Goal: Task Accomplishment & Management: Manage account settings

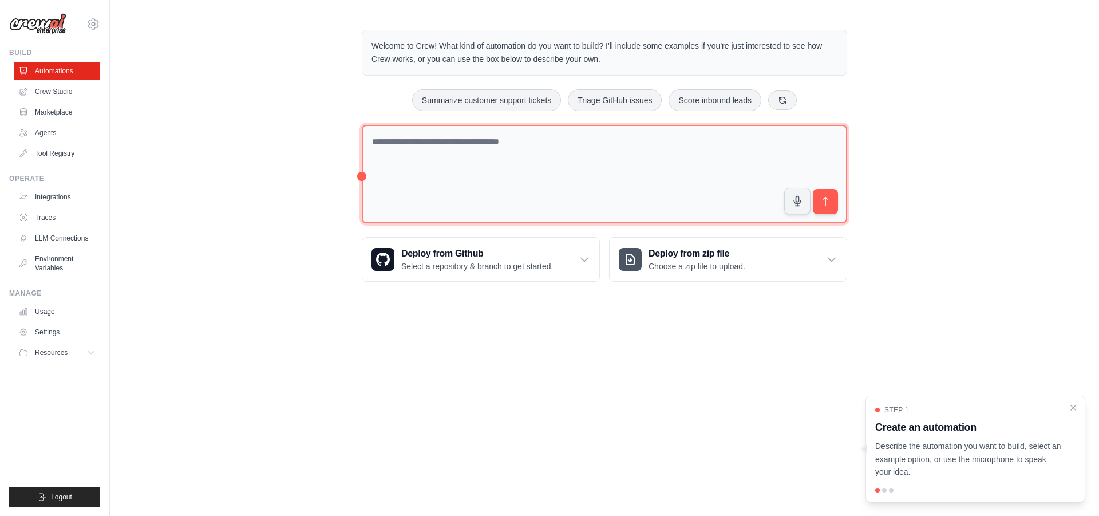
click at [512, 171] on textarea at bounding box center [604, 174] width 485 height 99
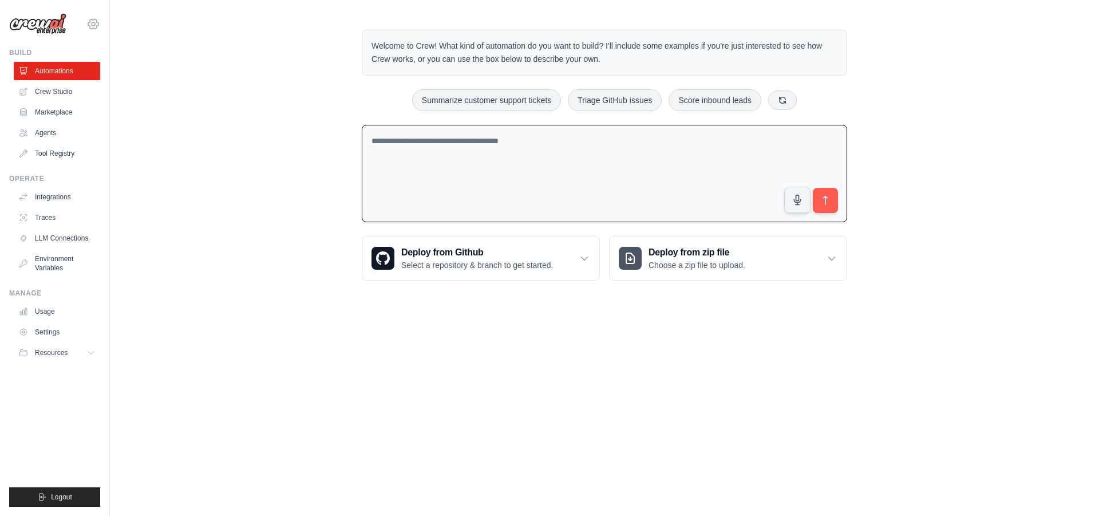
click at [97, 25] on icon at bounding box center [93, 24] width 14 height 14
click at [77, 80] on link "Settings" at bounding box center [93, 77] width 101 height 21
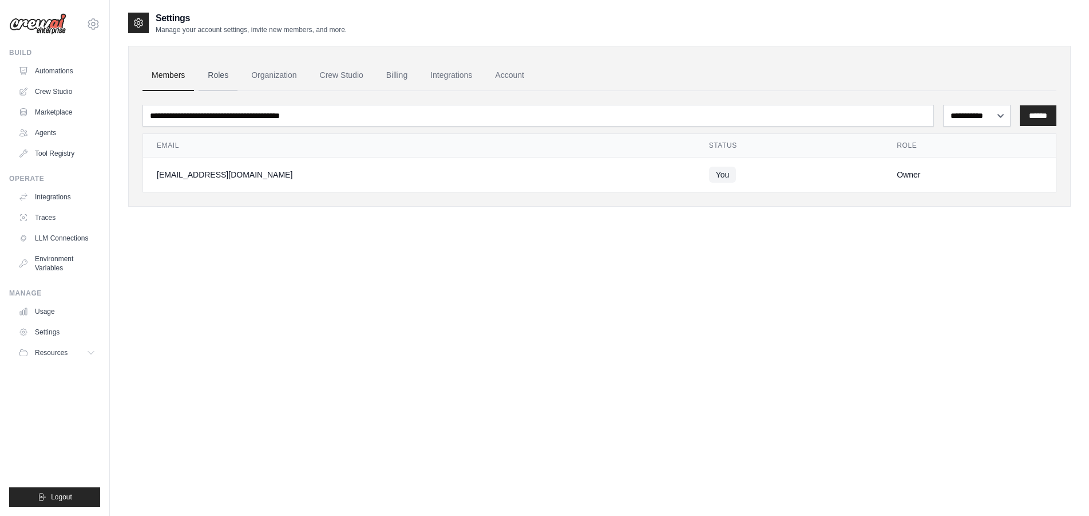
click at [231, 81] on link "Roles" at bounding box center [218, 75] width 39 height 31
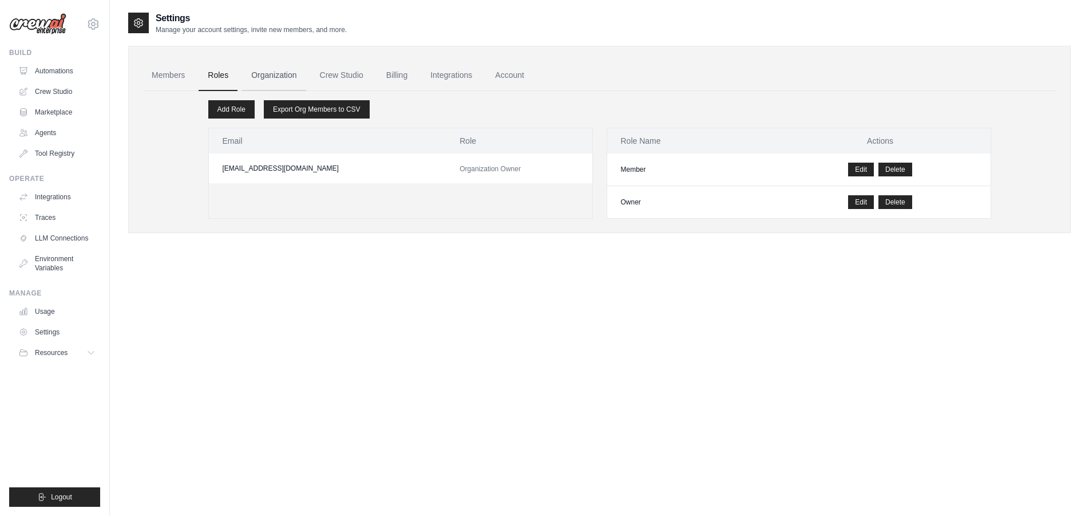
click at [271, 76] on link "Organization" at bounding box center [274, 75] width 64 height 31
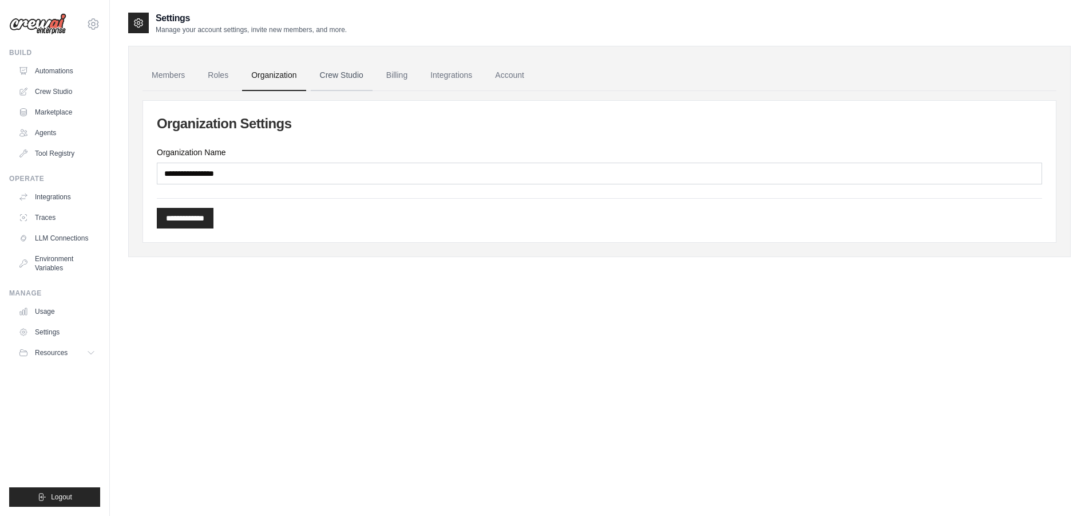
click at [335, 77] on link "Crew Studio" at bounding box center [342, 75] width 62 height 31
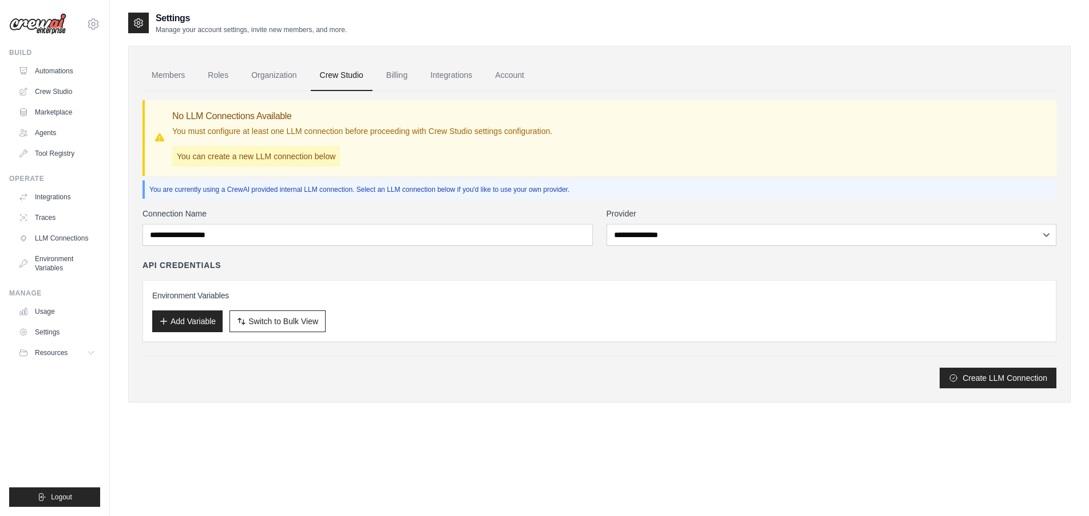
click at [404, 82] on link "Billing" at bounding box center [396, 75] width 39 height 31
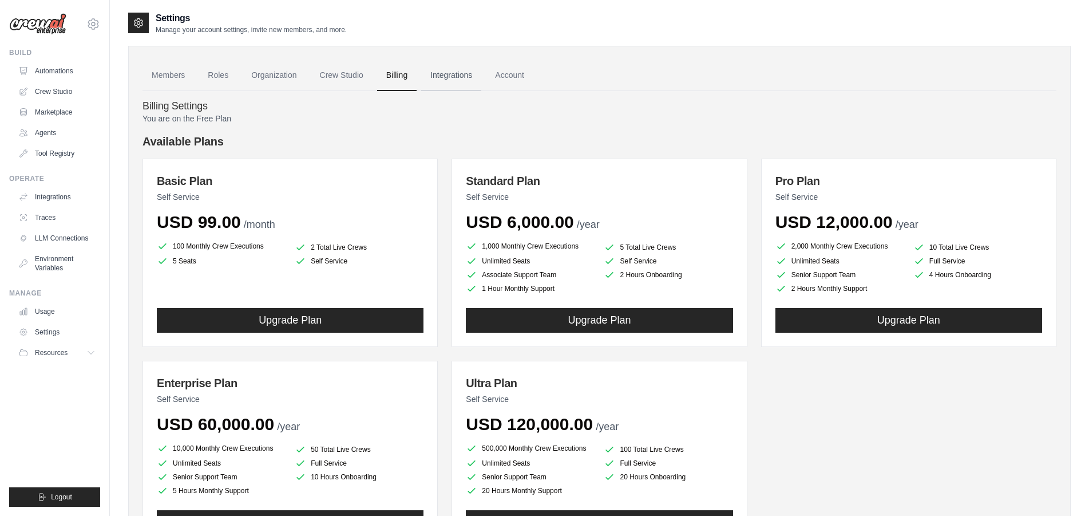
click at [433, 83] on link "Integrations" at bounding box center [451, 75] width 60 height 31
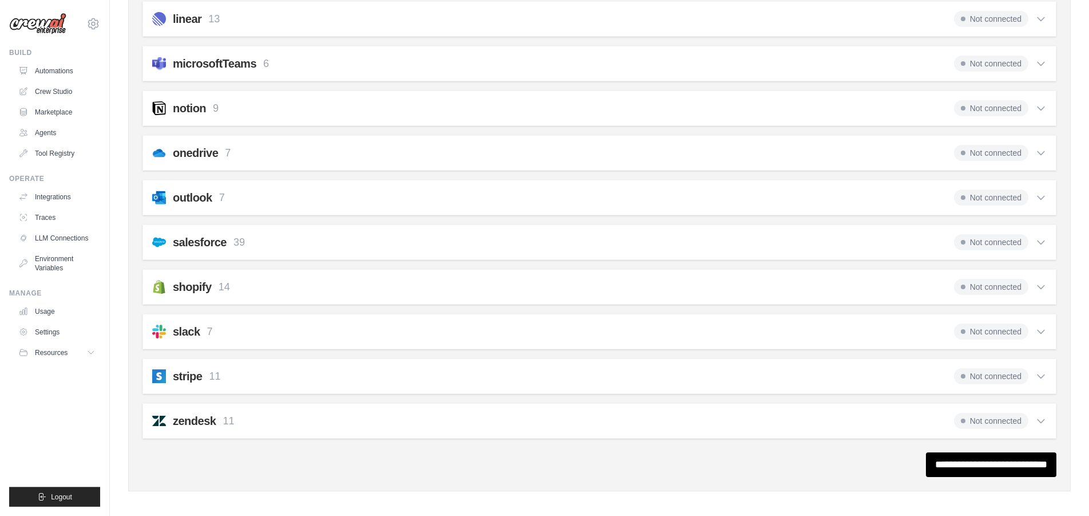
scroll to position [648, 0]
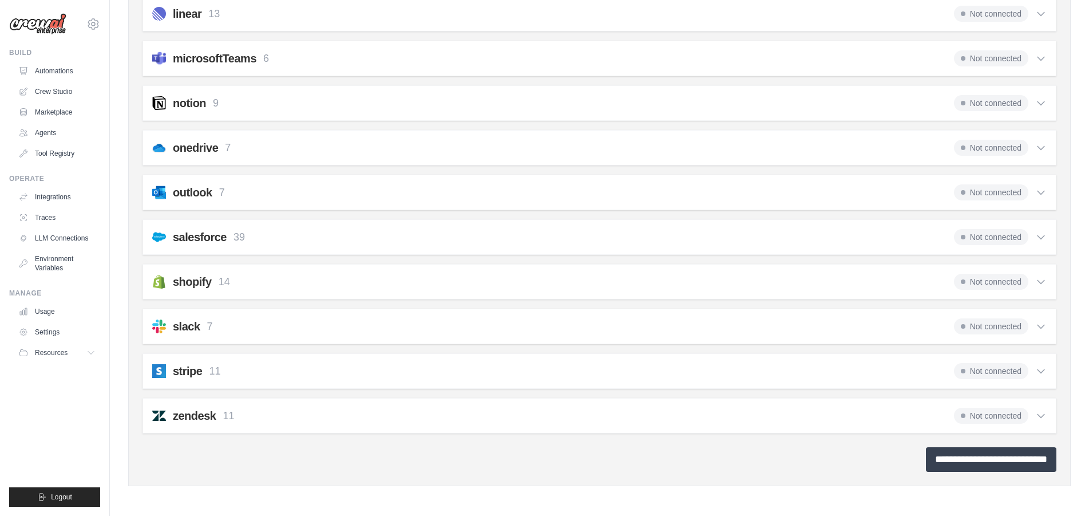
click at [934, 456] on input "**********" at bounding box center [991, 459] width 131 height 25
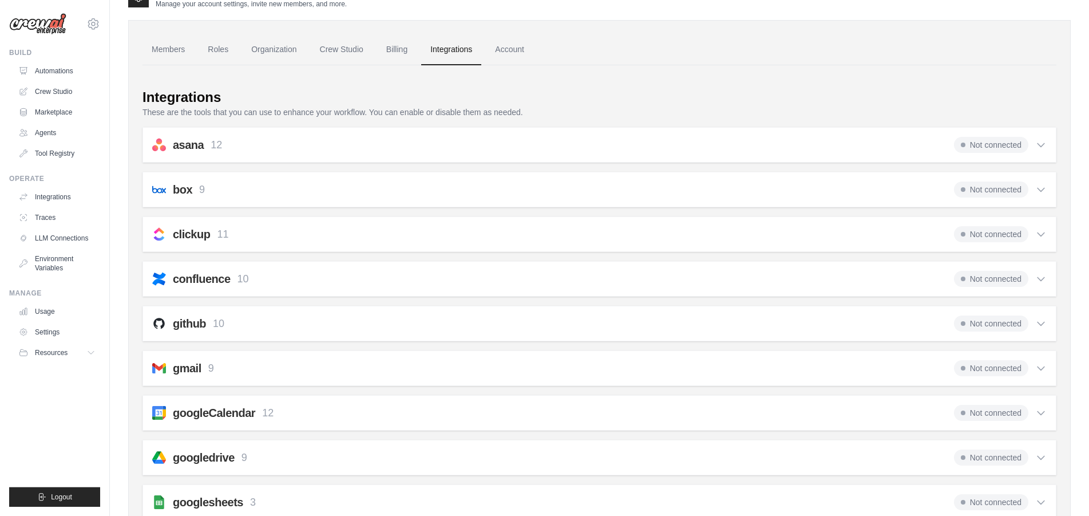
scroll to position [0, 0]
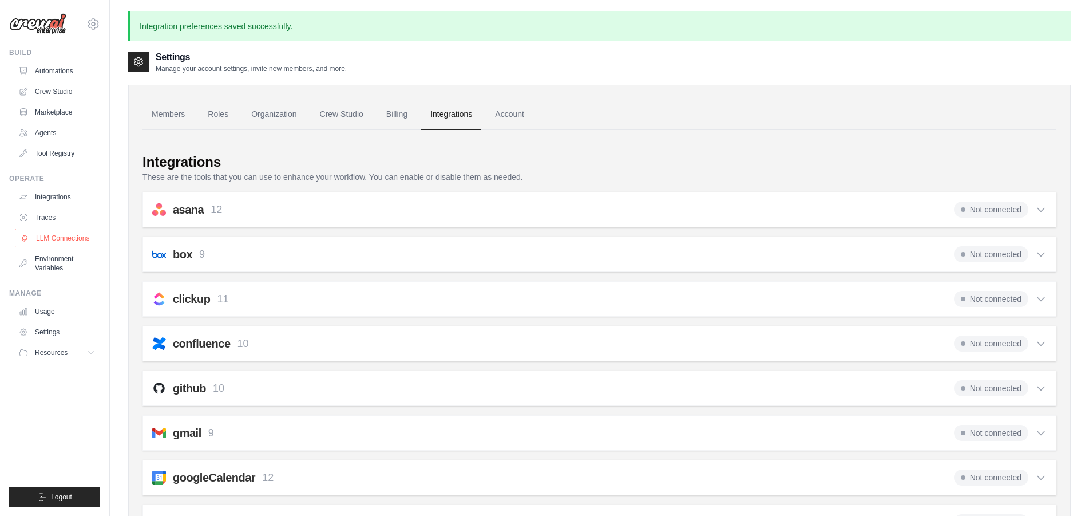
click at [61, 242] on link "LLM Connections" at bounding box center [58, 238] width 86 height 18
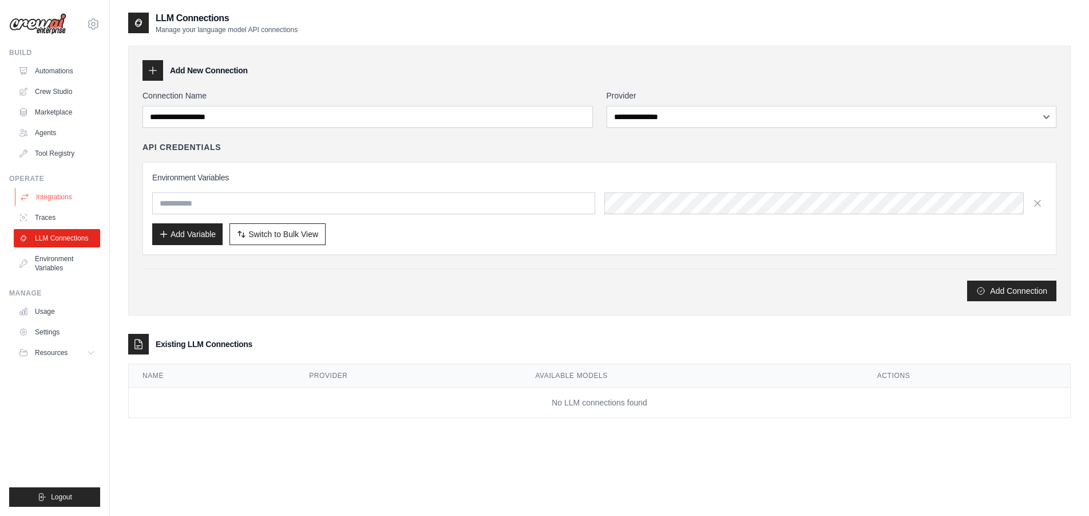
click at [67, 198] on link "Integrations" at bounding box center [58, 197] width 86 height 18
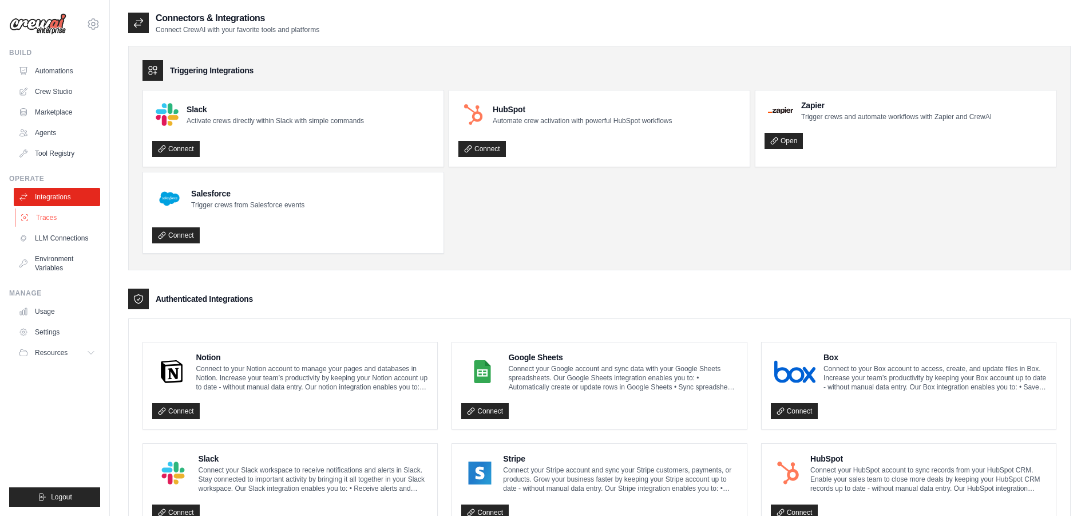
click at [80, 224] on link "Traces" at bounding box center [58, 217] width 86 height 18
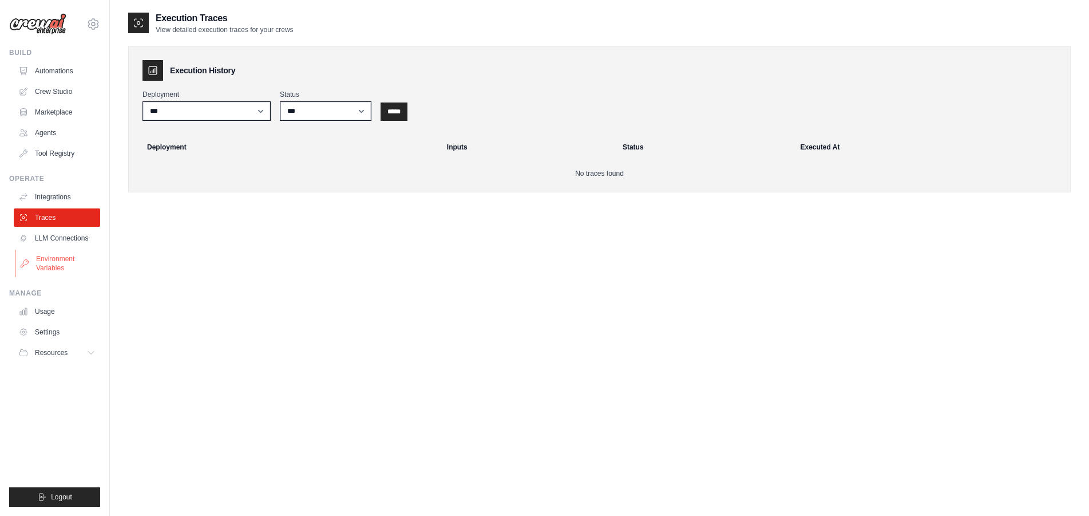
click at [52, 256] on link "Environment Variables" at bounding box center [58, 263] width 86 height 27
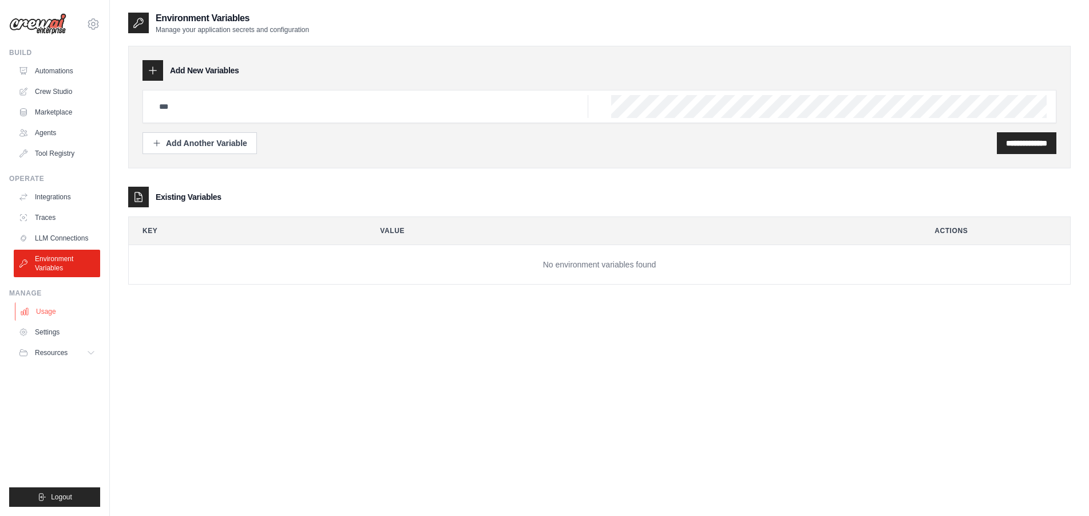
click at [60, 311] on link "Usage" at bounding box center [58, 311] width 86 height 18
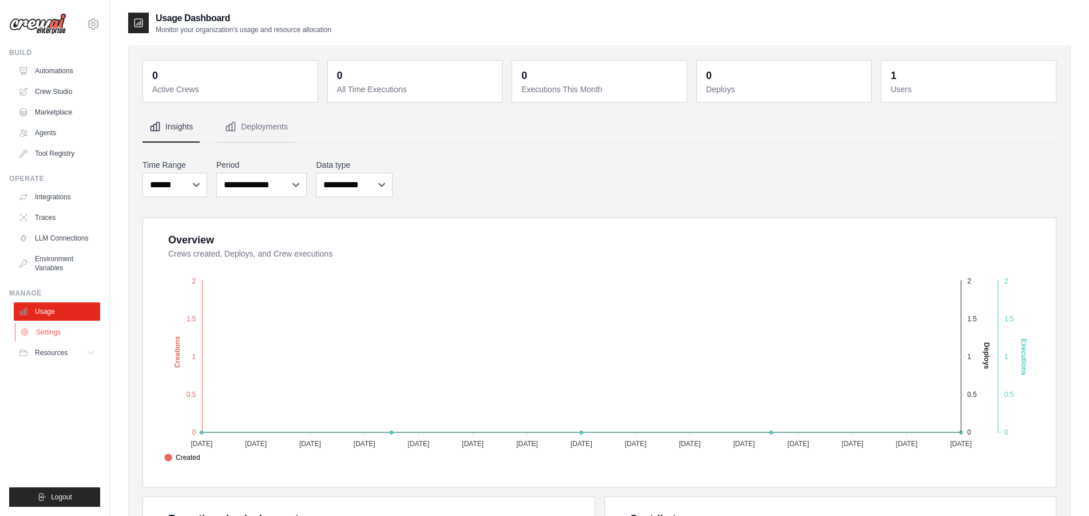
click at [52, 331] on link "Settings" at bounding box center [58, 332] width 86 height 18
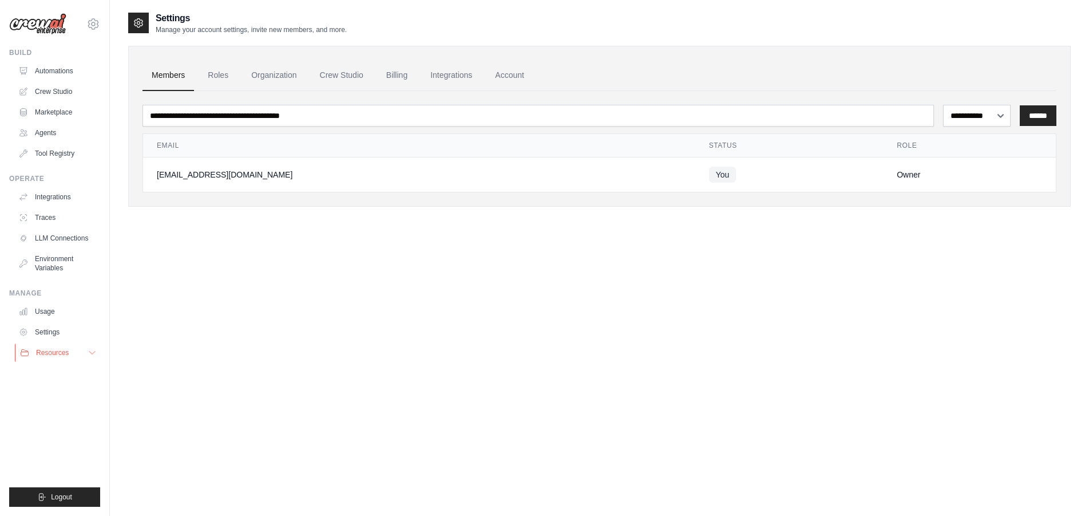
click at [55, 351] on span "Resources" at bounding box center [52, 352] width 33 height 9
click at [78, 70] on link "Automations" at bounding box center [58, 71] width 86 height 18
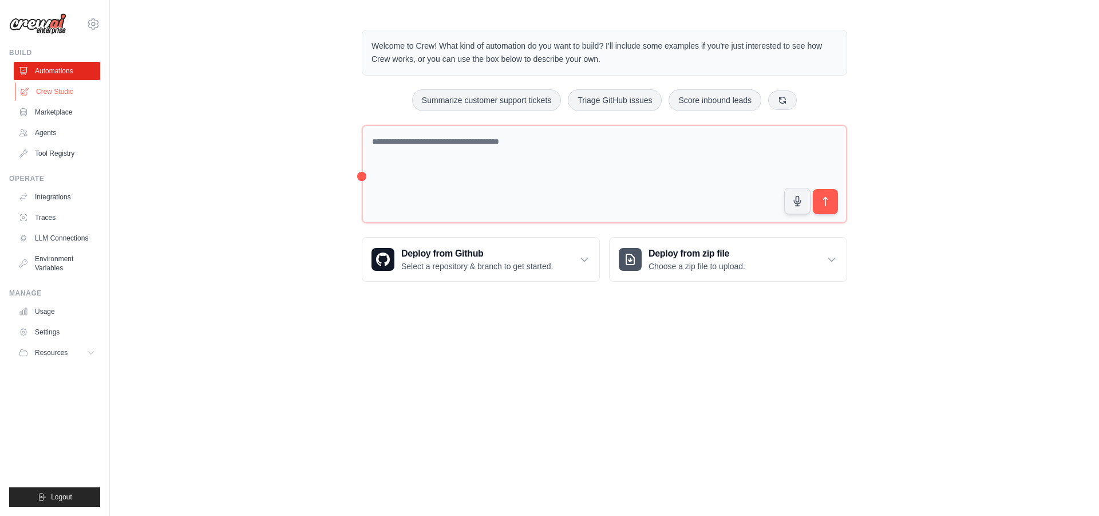
click at [64, 94] on link "Crew Studio" at bounding box center [58, 91] width 86 height 18
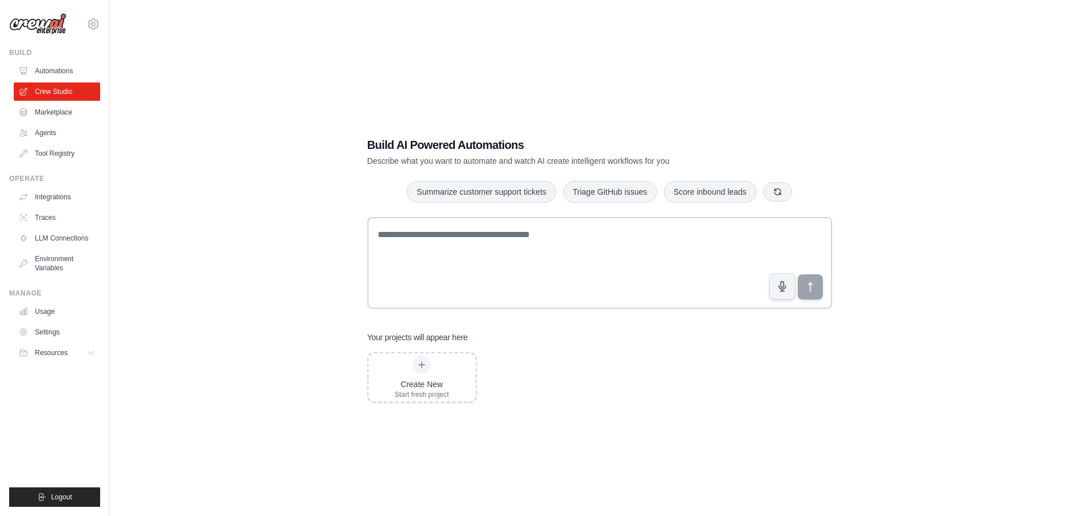
click at [406, 83] on div "Build AI Powered Automations Describe what you want to automate and watch AI cr…" at bounding box center [599, 269] width 943 height 516
click at [250, 262] on div "Build AI Powered Automations Describe what you want to automate and watch AI cr…" at bounding box center [599, 269] width 943 height 516
click at [74, 117] on link "Marketplace" at bounding box center [58, 112] width 86 height 18
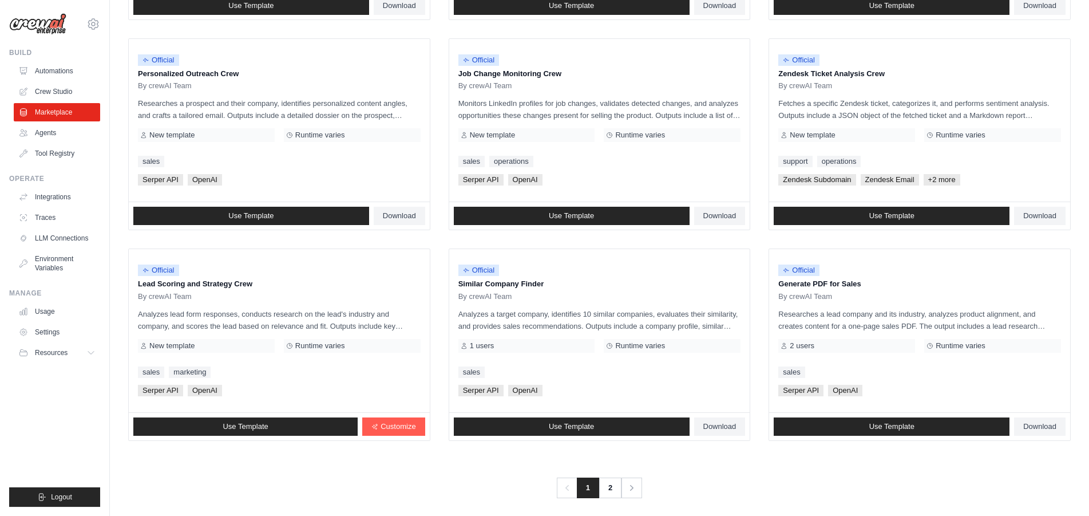
scroll to position [545, 0]
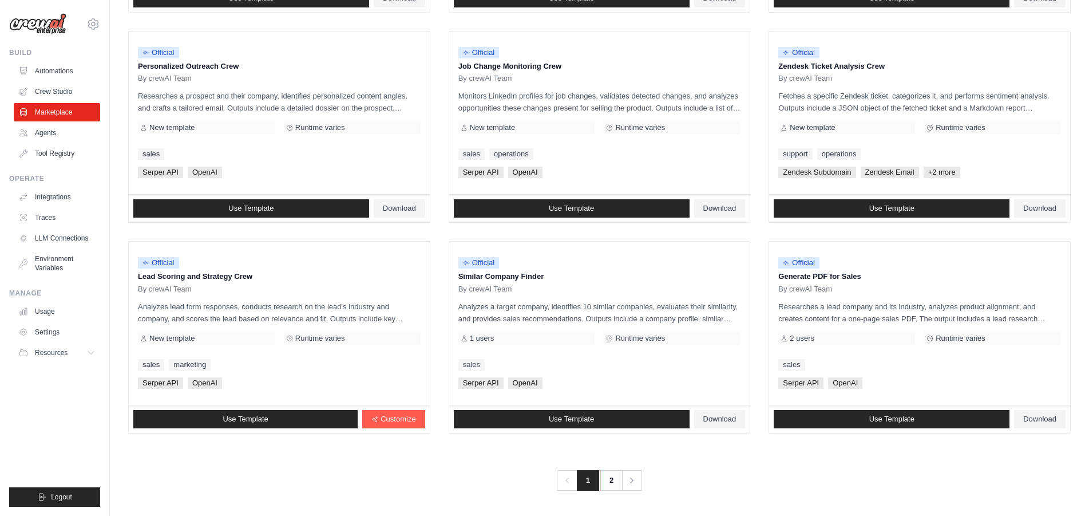
click at [612, 484] on link "2" at bounding box center [611, 480] width 23 height 21
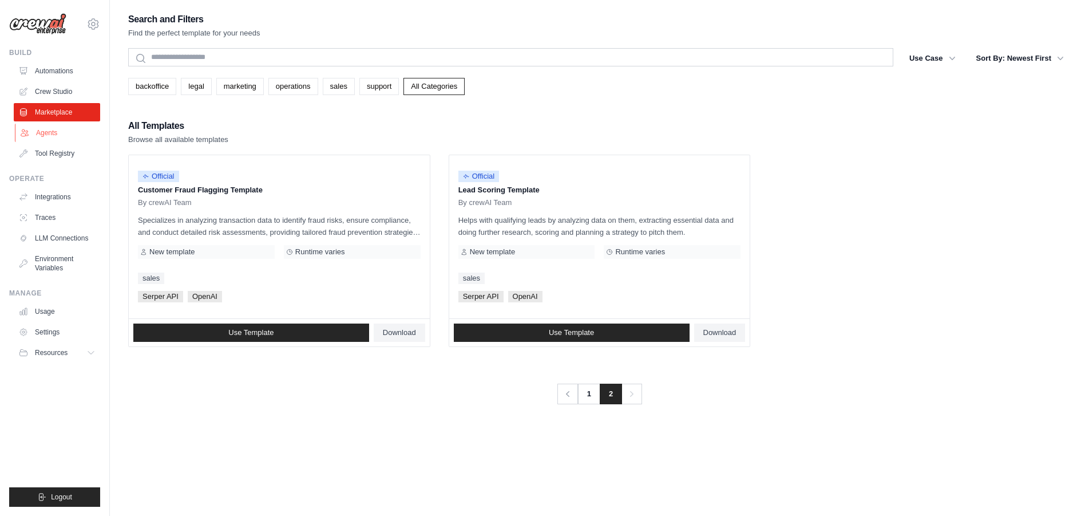
click at [82, 135] on link "Agents" at bounding box center [58, 133] width 86 height 18
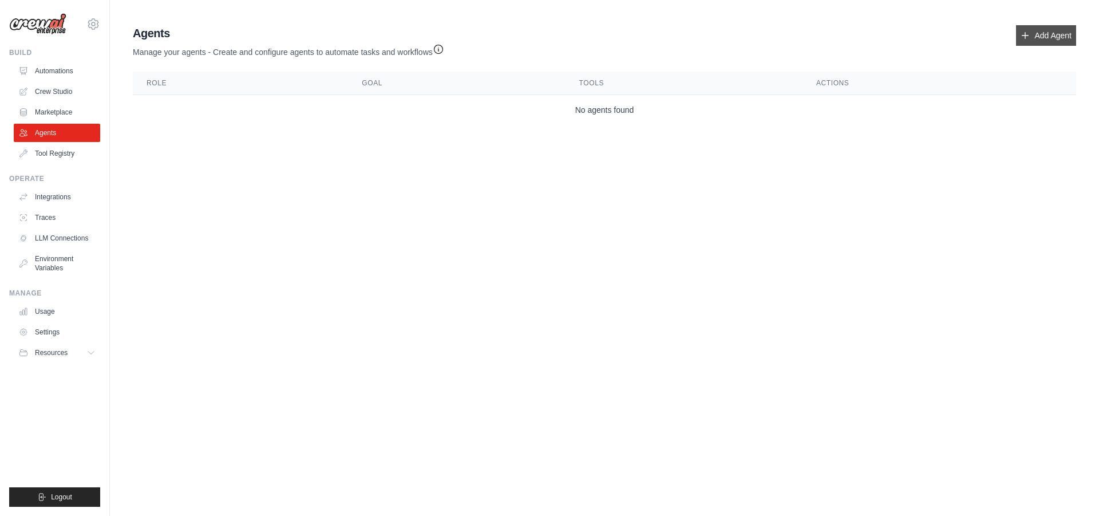
click at [1065, 35] on link "Add Agent" at bounding box center [1046, 35] width 60 height 21
